Goal: Transaction & Acquisition: Purchase product/service

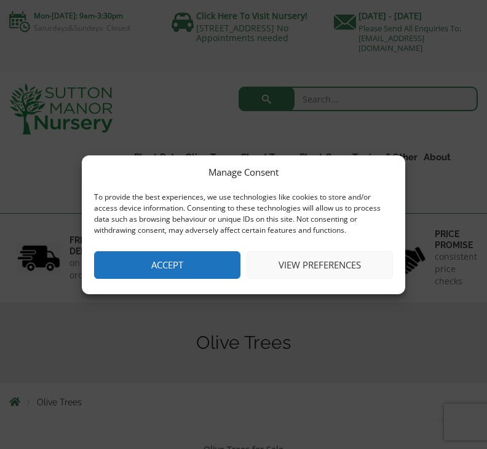
click at [327, 259] on button "View preferences" at bounding box center [319, 265] width 146 height 28
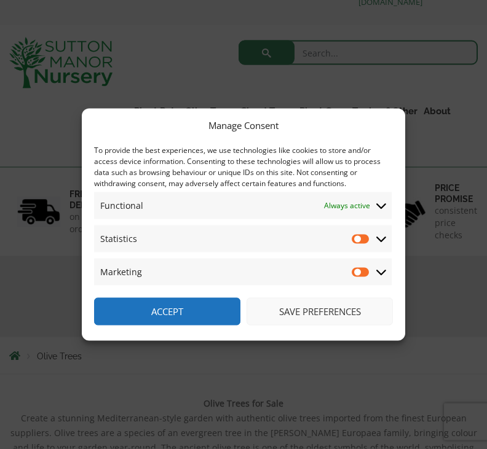
scroll to position [47, 0]
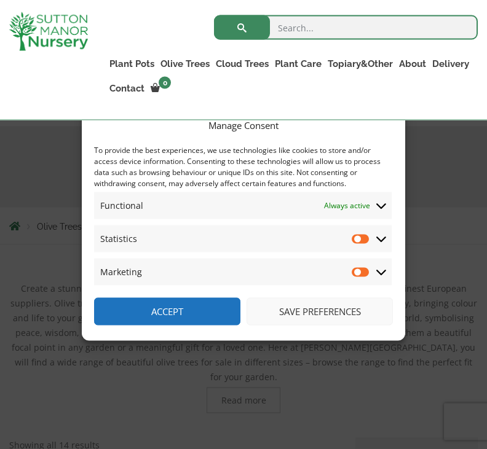
click at [356, 245] on input "Statistics" at bounding box center [360, 239] width 18 height 12
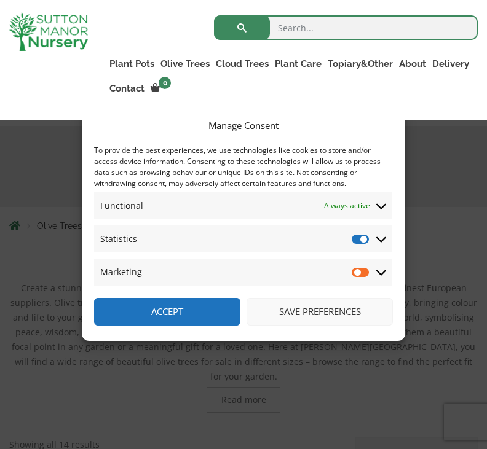
click at [362, 245] on input "Statistics" at bounding box center [360, 239] width 18 height 12
checkbox input "false"
click at [316, 326] on button "Save preferences" at bounding box center [319, 312] width 146 height 28
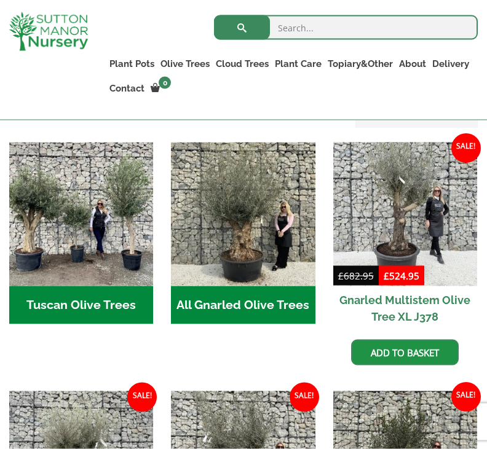
scroll to position [495, 0]
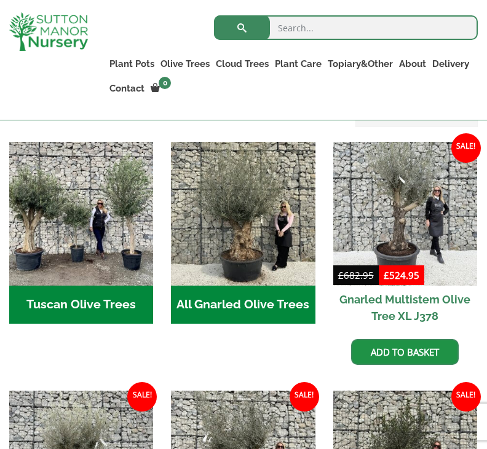
click at [88, 265] on img "Visit product category Tuscan Olive Trees" at bounding box center [81, 214] width 144 height 144
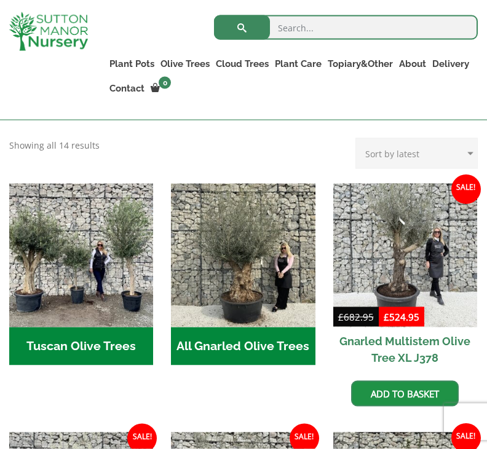
scroll to position [440, 0]
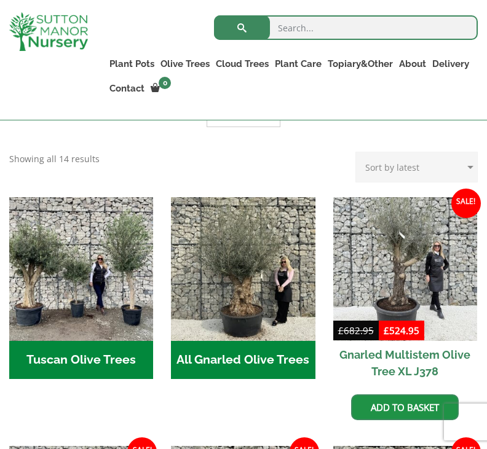
click at [98, 262] on img "Visit product category Tuscan Olive Trees" at bounding box center [81, 269] width 144 height 144
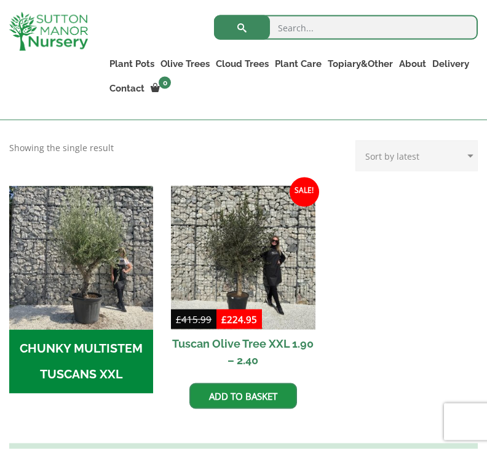
scroll to position [359, 0]
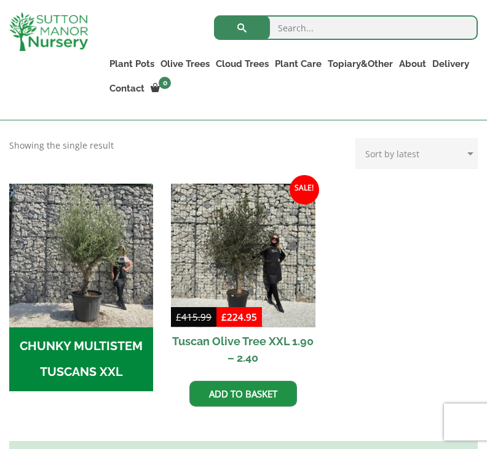
click at [266, 257] on img at bounding box center [243, 256] width 144 height 144
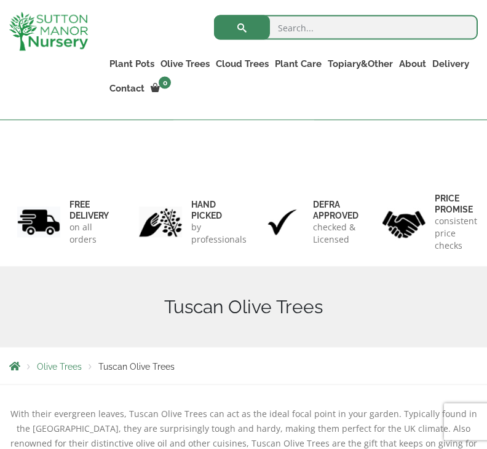
scroll to position [0, 0]
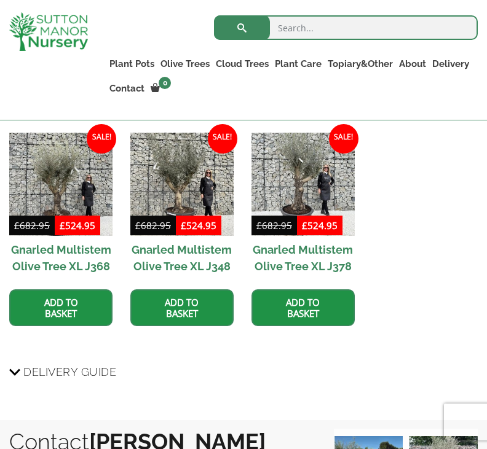
scroll to position [1205, 0]
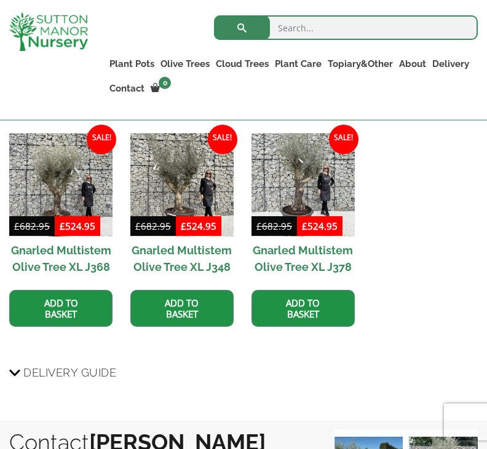
click at [76, 378] on span "Delivery Guide" at bounding box center [69, 372] width 93 height 23
click at [0, 0] on input "Delivery Guide" at bounding box center [0, 0] width 0 height 0
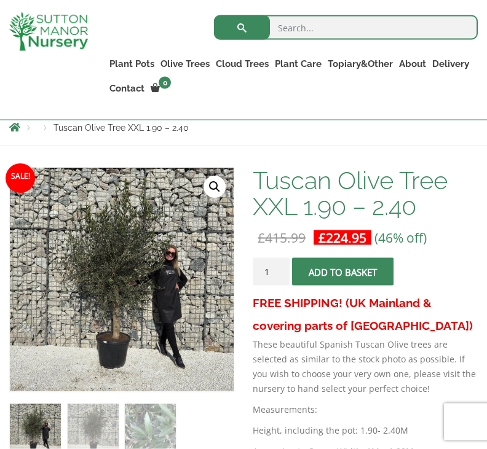
scroll to position [173, 0]
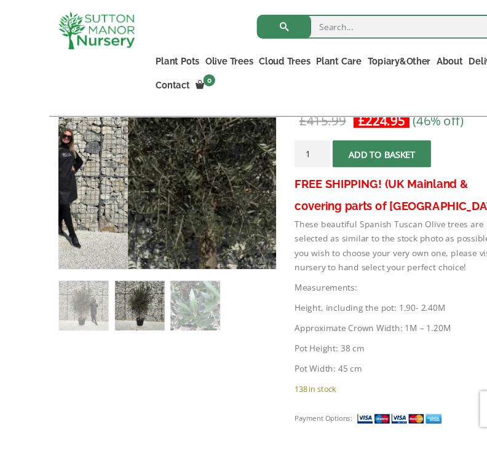
scroll to position [302, 0]
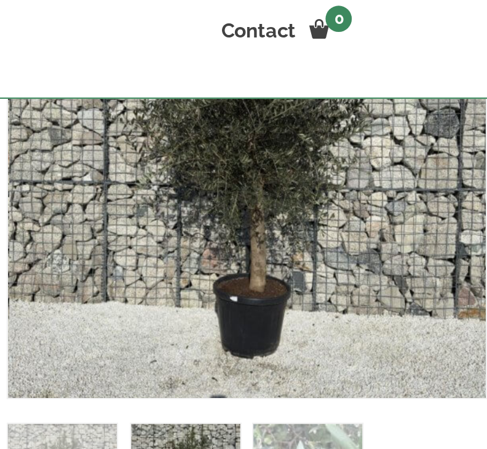
click at [134, 60] on img at bounding box center [317, 345] width 614 height 614
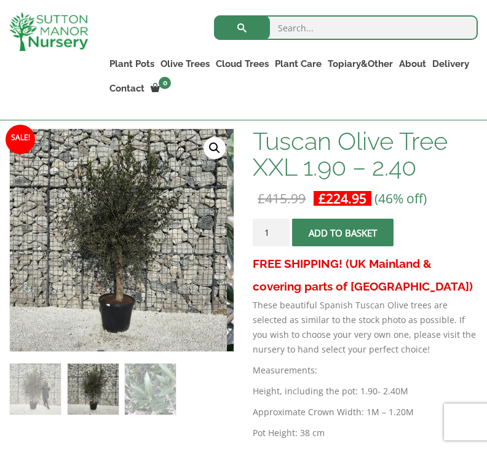
scroll to position [195, 0]
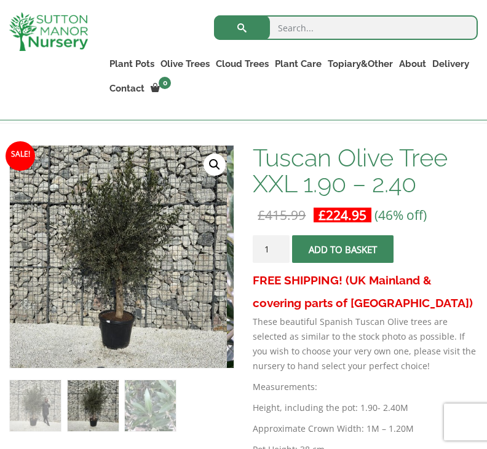
click at [216, 165] on link "🔍" at bounding box center [214, 165] width 22 height 22
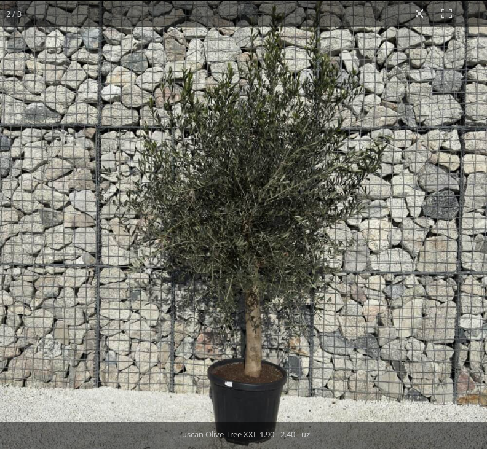
click at [419, 13] on button "Close (Esc)" at bounding box center [418, 13] width 27 height 27
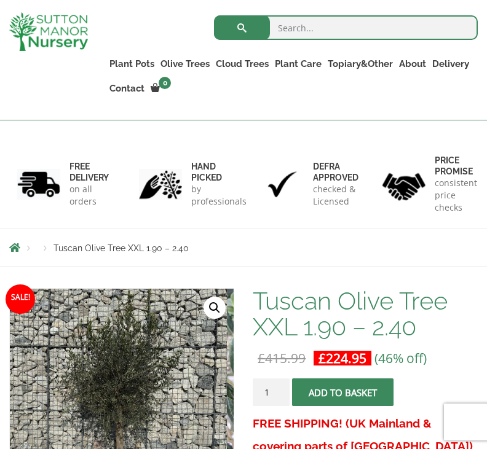
scroll to position [0, 0]
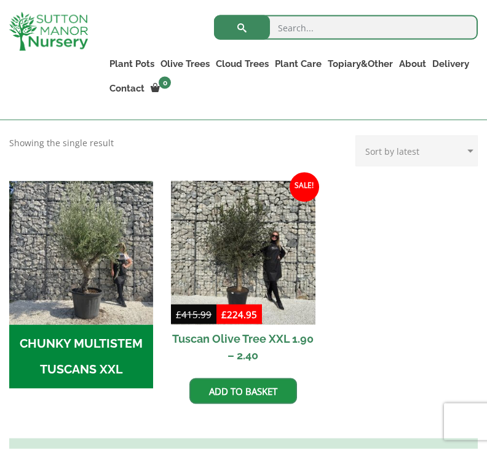
scroll to position [362, 0]
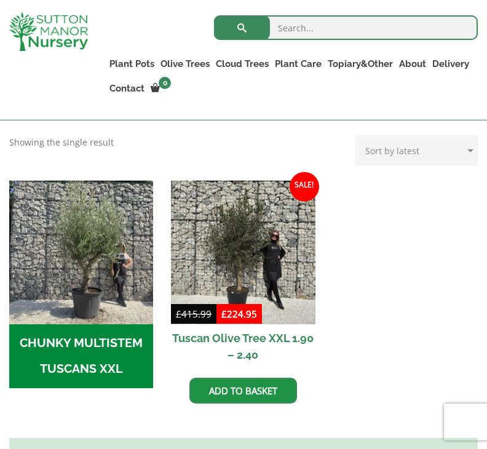
click at [94, 289] on img "Visit product category CHUNKY MULTISTEM TUSCANS XXL" at bounding box center [81, 253] width 144 height 144
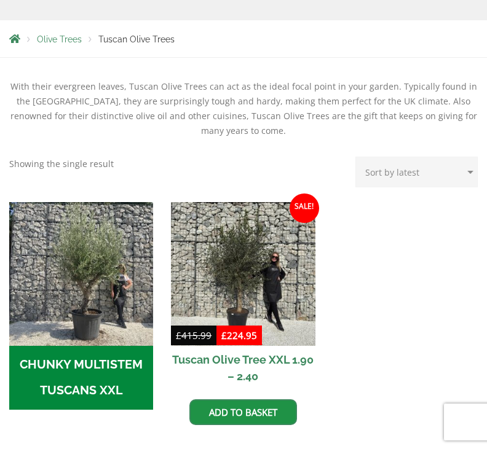
scroll to position [0, 0]
